Goal: Complete application form: Complete application form

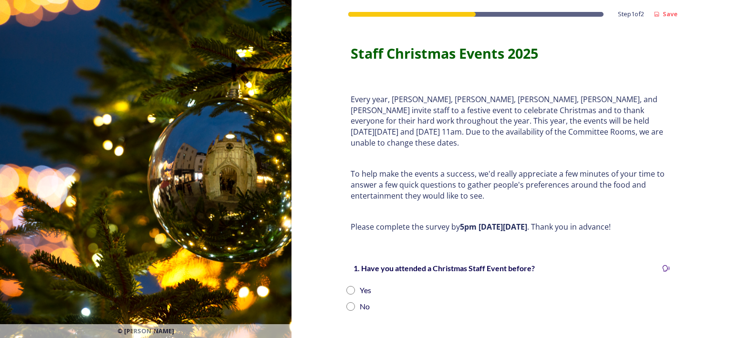
click at [346, 286] on input "radio" at bounding box center [350, 290] width 9 height 9
radio input "true"
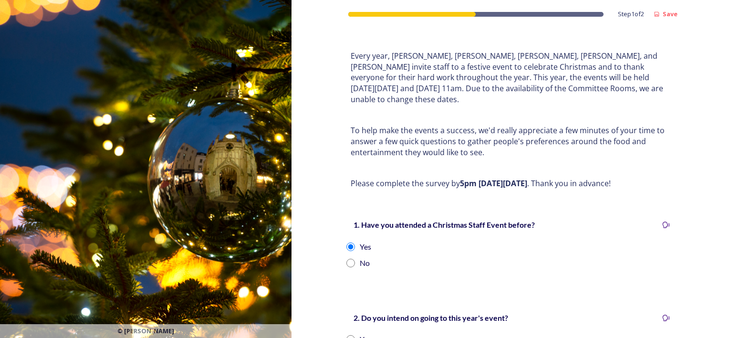
scroll to position [95, 0]
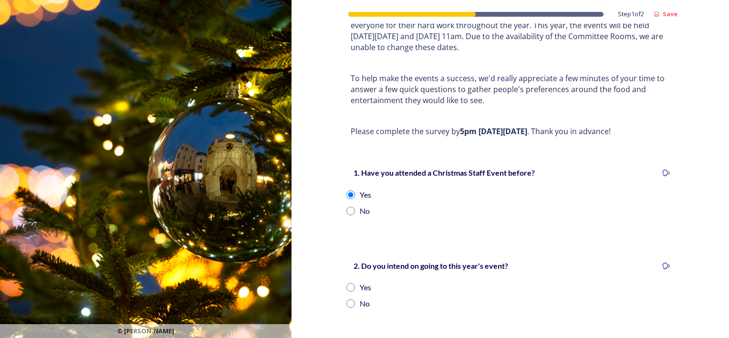
click at [347, 283] on input "radio" at bounding box center [350, 287] width 9 height 9
radio input "true"
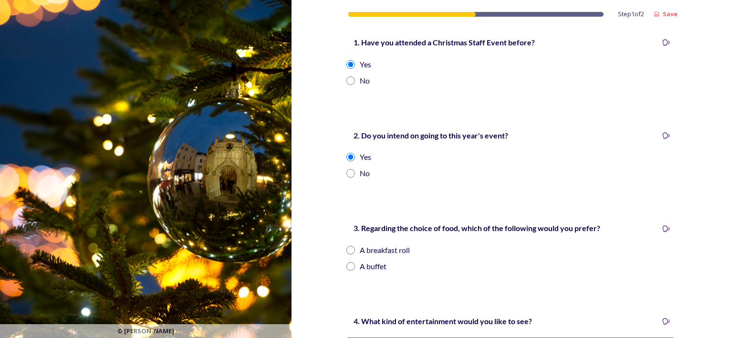
scroll to position [239, 0]
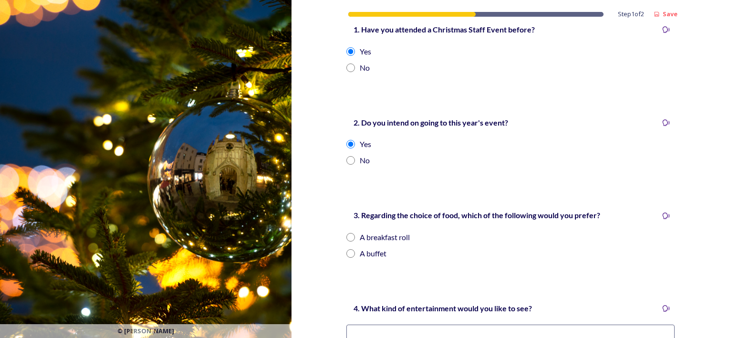
click at [346, 233] on input "radio" at bounding box center [350, 237] width 9 height 9
radio input "true"
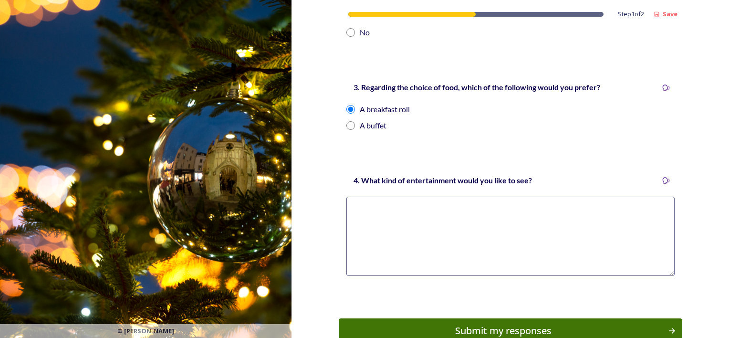
scroll to position [382, 0]
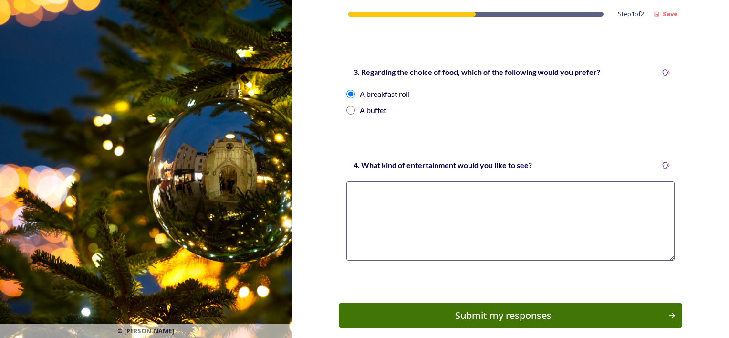
click at [486, 198] on textarea at bounding box center [510, 220] width 328 height 79
type textarea "Quiz,"
click at [498, 308] on div "Submit my responses" at bounding box center [503, 315] width 323 height 14
